Goal: Information Seeking & Learning: Learn about a topic

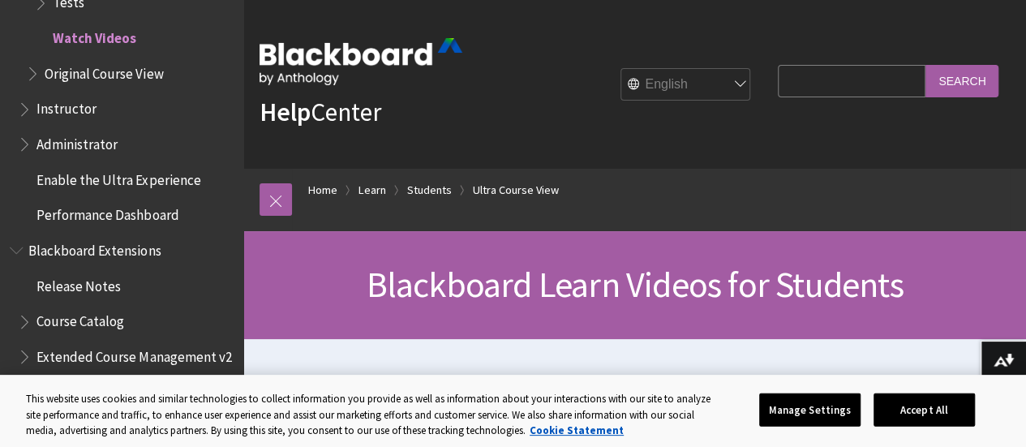
click at [814, 79] on input "Search Query" at bounding box center [852, 81] width 148 height 32
type input "progress tracking"
click at [925, 65] on input "Search" at bounding box center [961, 81] width 73 height 32
click at [963, 406] on button "Accept All" at bounding box center [923, 409] width 101 height 34
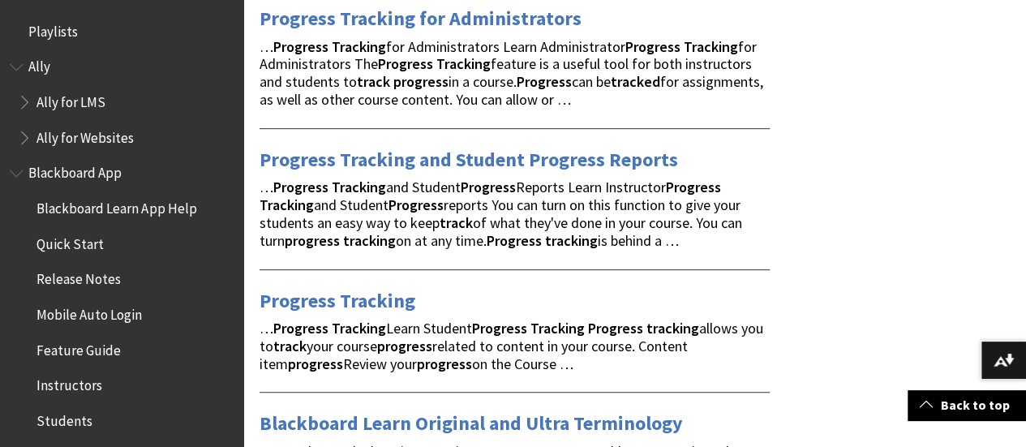
scroll to position [324, 0]
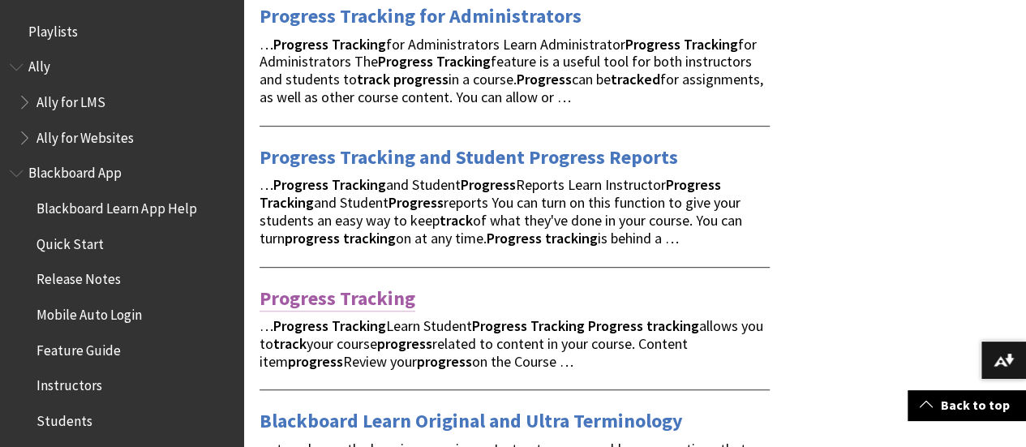
click at [368, 291] on link "Progress Tracking" at bounding box center [337, 298] width 156 height 26
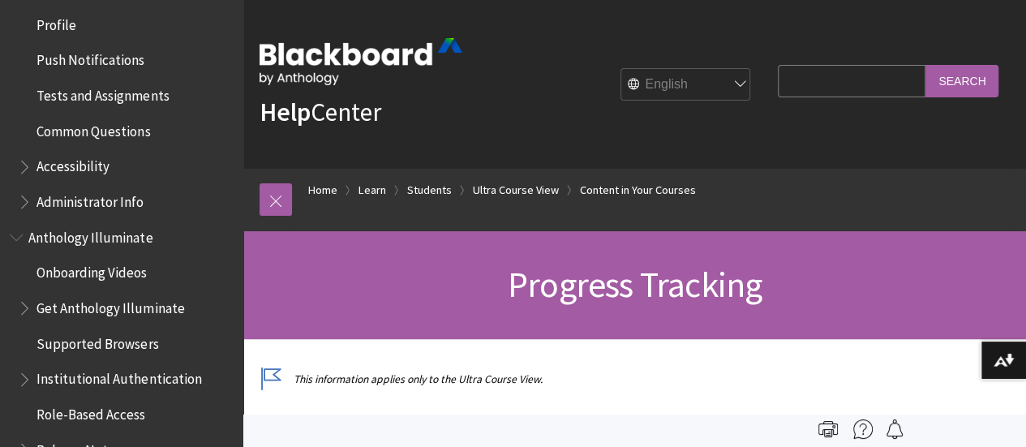
click at [804, 85] on input "Search Query" at bounding box center [852, 81] width 148 height 32
type input "progress tracking for instructors"
click at [925, 65] on input "Search" at bounding box center [961, 81] width 73 height 32
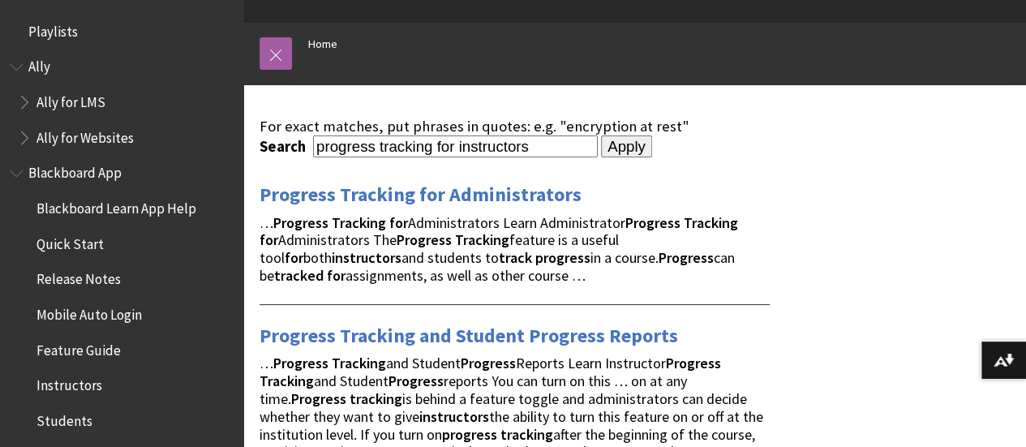
scroll to position [162, 0]
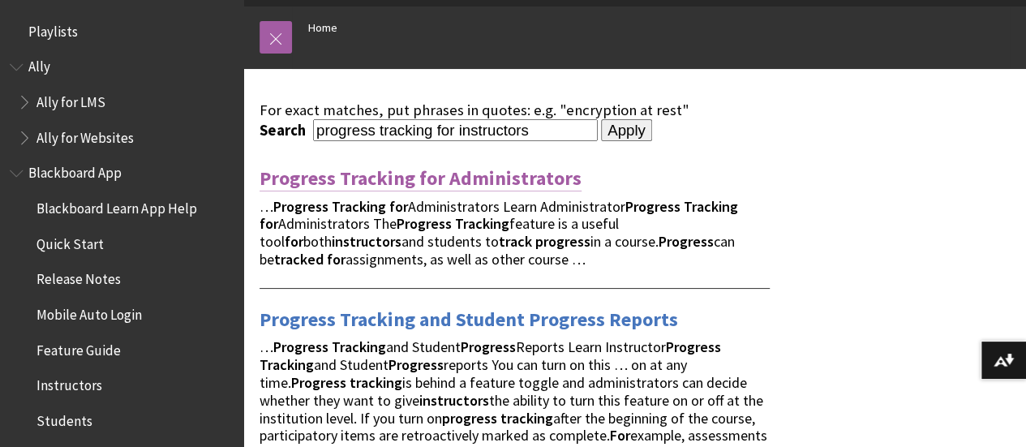
click at [482, 182] on link "Progress Tracking for Administrators" at bounding box center [420, 178] width 322 height 26
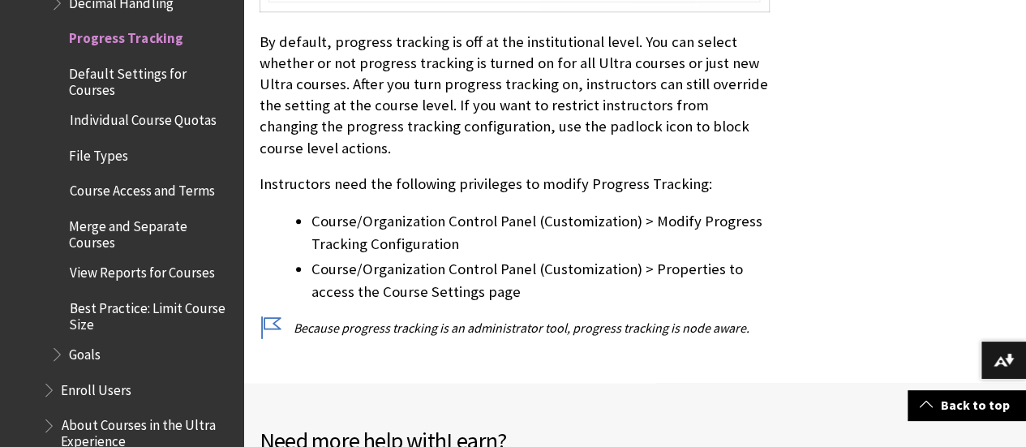
scroll to position [892, 0]
